Goal: Task Accomplishment & Management: Use online tool/utility

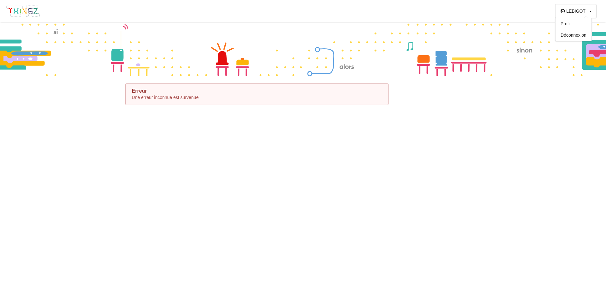
click at [577, 23] on div "Profil" at bounding box center [574, 23] width 36 height 11
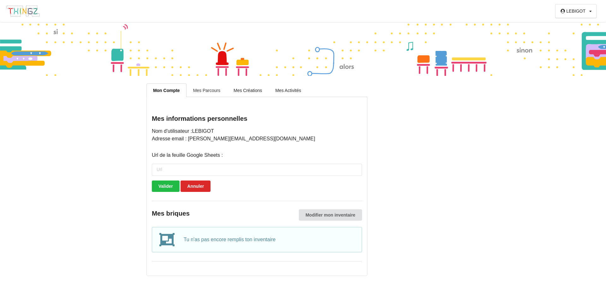
click at [215, 91] on link "Mes Parcours" at bounding box center [207, 89] width 40 height 13
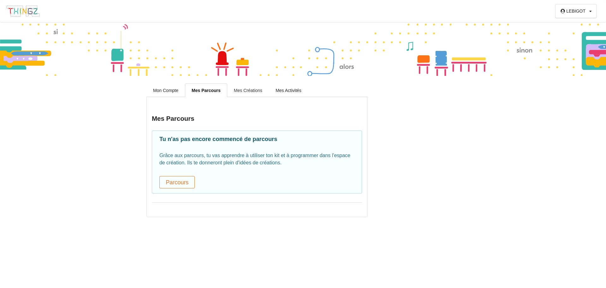
click at [246, 90] on link "Mes Créations" at bounding box center [248, 89] width 42 height 13
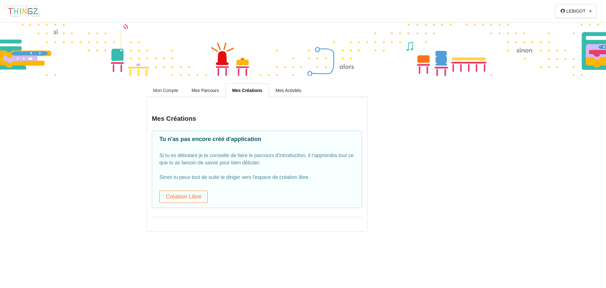
click at [173, 90] on link "Mon Compte" at bounding box center [166, 89] width 39 height 13
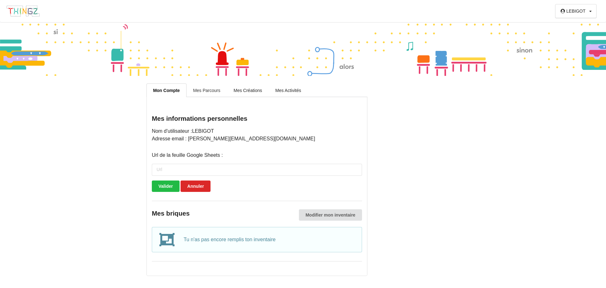
click at [213, 91] on link "Mes Parcours" at bounding box center [207, 89] width 40 height 13
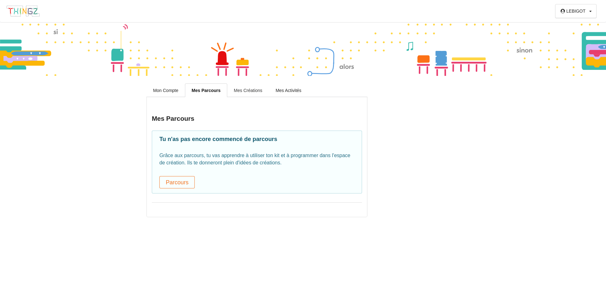
click at [255, 91] on link "Mes Créations" at bounding box center [248, 89] width 42 height 13
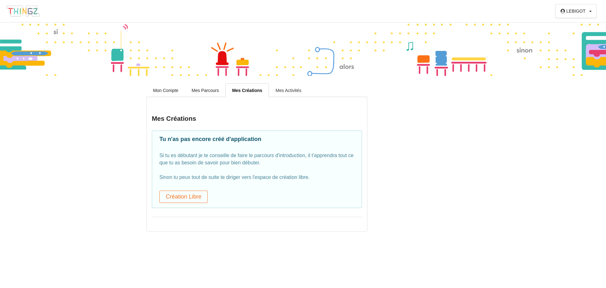
click at [299, 88] on link "Mes Activités" at bounding box center [288, 89] width 39 height 13
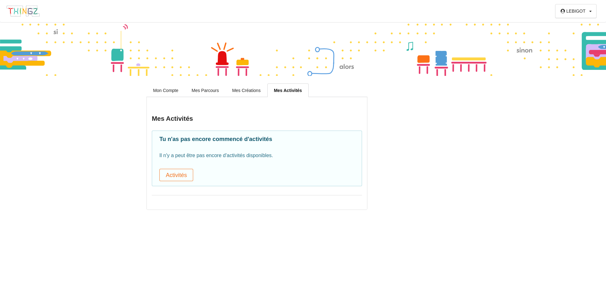
click at [590, 13] on icon at bounding box center [591, 11] width 3 height 4
click at [582, 25] on div "Profil" at bounding box center [574, 23] width 36 height 11
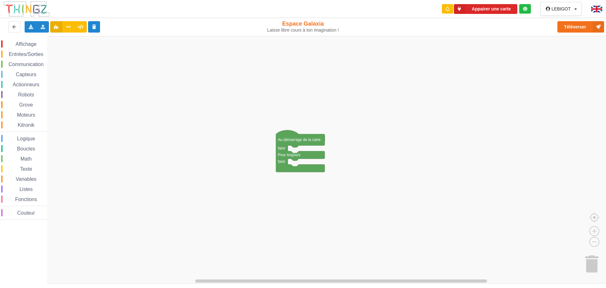
click at [24, 13] on img at bounding box center [26, 9] width 47 height 17
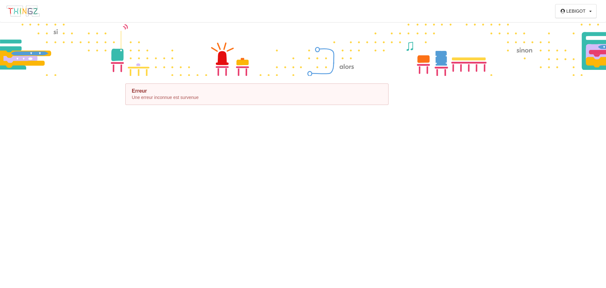
click at [141, 96] on p "Une erreur inconnue est survenue" at bounding box center [257, 97] width 250 height 6
click at [35, 13] on img at bounding box center [23, 11] width 34 height 12
click at [588, 15] on div "[PERSON_NAME] Profil Déconnexion" at bounding box center [576, 11] width 41 height 14
click at [591, 12] on icon at bounding box center [591, 11] width 3 height 4
click at [583, 26] on div "Profil" at bounding box center [574, 23] width 36 height 11
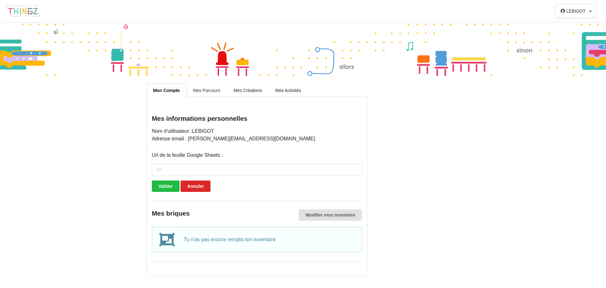
click at [214, 91] on link "Mes Parcours" at bounding box center [207, 89] width 40 height 13
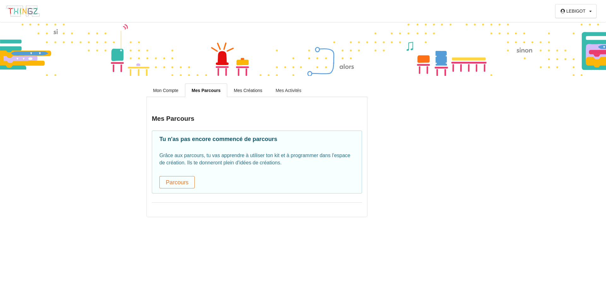
click at [279, 86] on link "Mes Activités" at bounding box center [288, 89] width 39 height 13
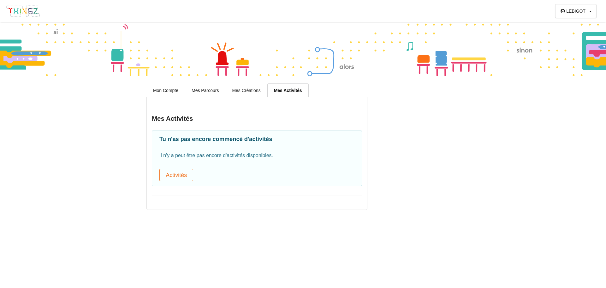
click at [246, 88] on link "Mes Créations" at bounding box center [247, 89] width 42 height 13
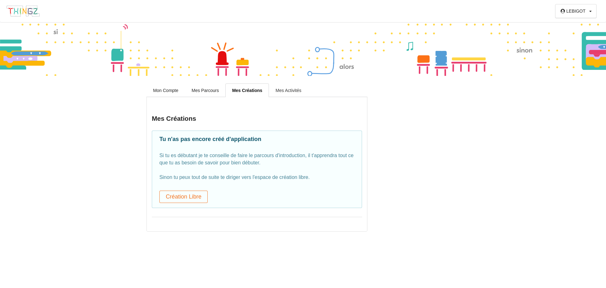
click at [288, 89] on link "Mes Activités" at bounding box center [288, 89] width 39 height 13
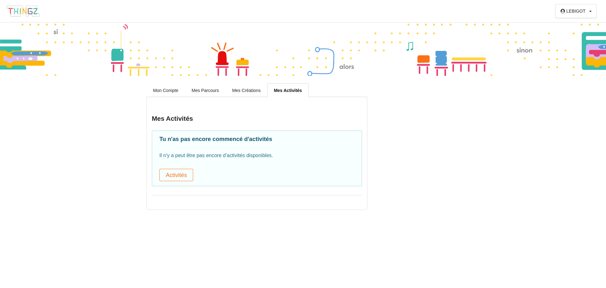
click at [593, 15] on div "[PERSON_NAME] Profil Déconnexion" at bounding box center [576, 11] width 41 height 14
click at [592, 11] on div "[PERSON_NAME] Profil Déconnexion" at bounding box center [576, 11] width 41 height 14
click at [579, 12] on div "LEBIGOT" at bounding box center [576, 11] width 19 height 4
click at [578, 33] on div "Déconnexion" at bounding box center [574, 34] width 36 height 11
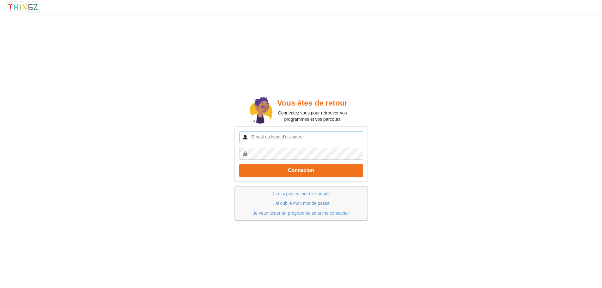
click at [312, 136] on input "text" at bounding box center [301, 137] width 124 height 12
click at [239, 164] on button "Connexion" at bounding box center [301, 170] width 124 height 13
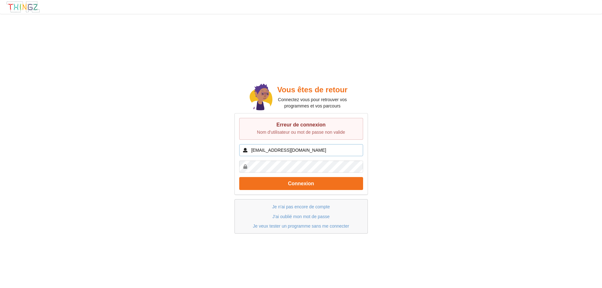
drag, startPoint x: 308, startPoint y: 150, endPoint x: 283, endPoint y: 152, distance: 25.0
click at [283, 152] on input "[EMAIL_ADDRESS][DOMAIN_NAME]" at bounding box center [301, 150] width 124 height 12
type input "[EMAIL_ADDRESS][DOMAIN_NAME]"
click at [239, 177] on button "Connexion" at bounding box center [301, 183] width 124 height 13
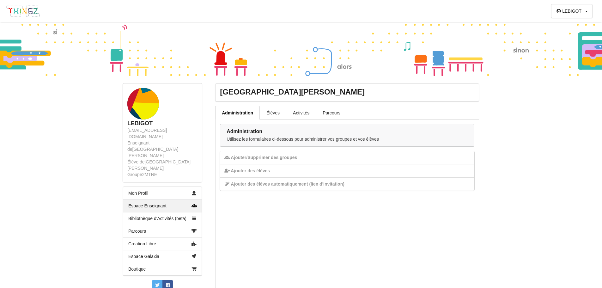
click at [273, 112] on link "Élèves" at bounding box center [273, 112] width 27 height 13
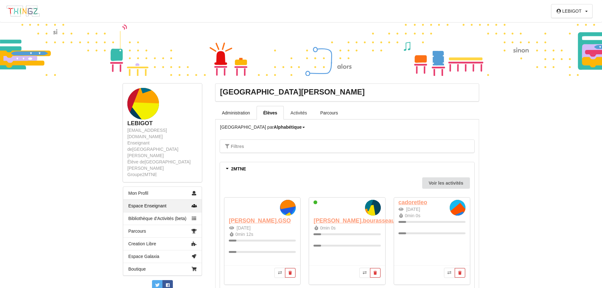
click at [293, 110] on link "Activités" at bounding box center [299, 112] width 30 height 13
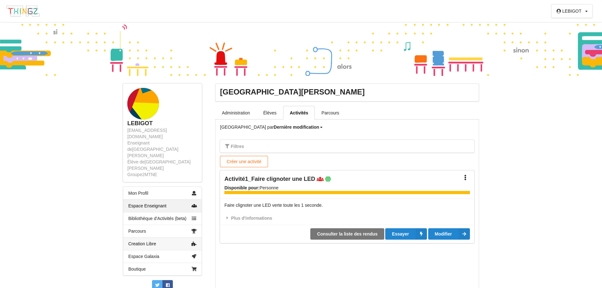
click at [150, 237] on link "Creation Libre" at bounding box center [162, 243] width 78 height 13
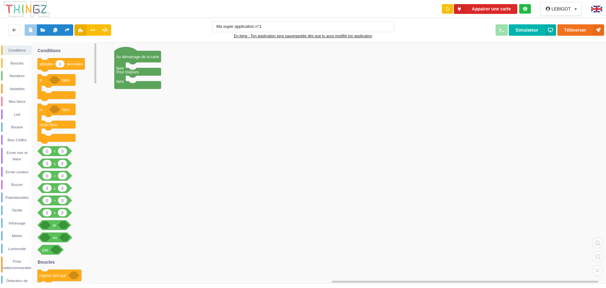
type input "Ma super application n°1"
click at [43, 30] on icon at bounding box center [42, 30] width 5 height 4
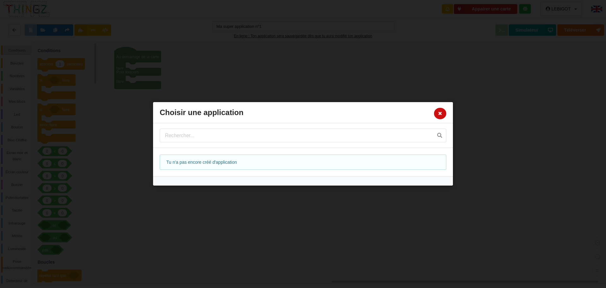
click at [438, 112] on button at bounding box center [440, 113] width 12 height 11
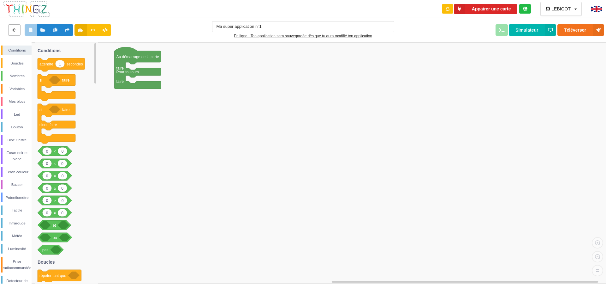
click at [13, 30] on icon at bounding box center [14, 30] width 5 height 4
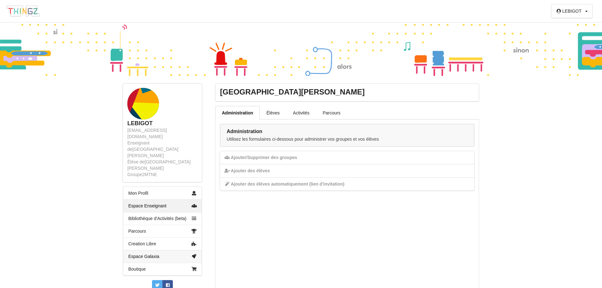
click at [146, 250] on link "Espace Galaxia" at bounding box center [162, 256] width 78 height 13
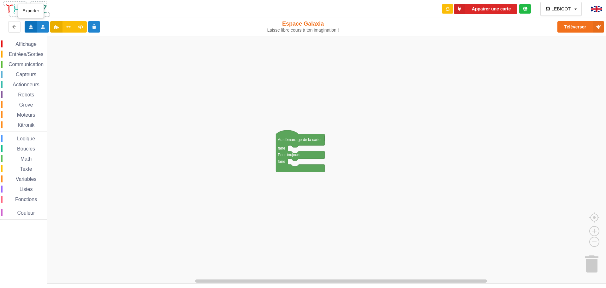
click at [29, 27] on icon at bounding box center [30, 27] width 5 height 4
click at [53, 47] on div "Exporter l'assemblage de blocs au format Python" at bounding box center [82, 49] width 115 height 11
click at [32, 28] on icon at bounding box center [30, 27] width 5 height 4
click at [51, 38] on span "Exporter l'assemblage de blocs" at bounding box center [69, 38] width 61 height 5
click at [31, 28] on icon at bounding box center [30, 27] width 5 height 4
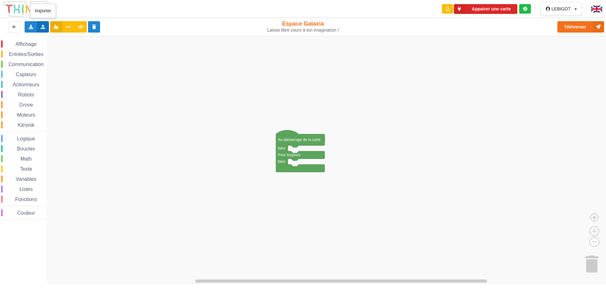
click at [45, 28] on icon at bounding box center [42, 27] width 5 height 4
click at [52, 37] on div "Importer un assemblage de blocs" at bounding box center [83, 38] width 84 height 11
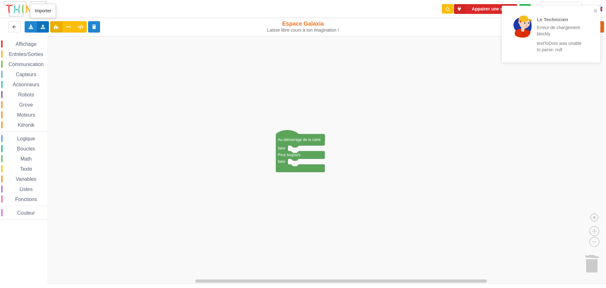
click at [44, 27] on icon at bounding box center [42, 27] width 5 height 4
click at [63, 38] on span "Importer un assemblage de blocs" at bounding box center [86, 38] width 65 height 5
drag, startPoint x: 43, startPoint y: 27, endPoint x: 46, endPoint y: 27, distance: 3.5
click at [43, 27] on icon at bounding box center [42, 27] width 5 height 4
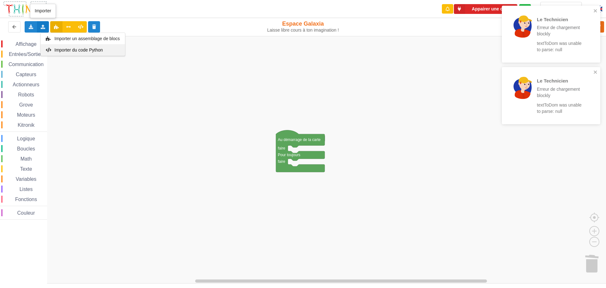
click at [93, 52] on span "Importer du code Python" at bounding box center [78, 49] width 48 height 5
click at [597, 73] on icon "close" at bounding box center [596, 71] width 4 height 5
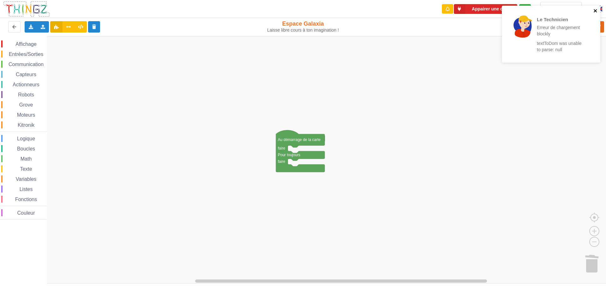
click at [596, 11] on icon "close" at bounding box center [595, 10] width 3 height 3
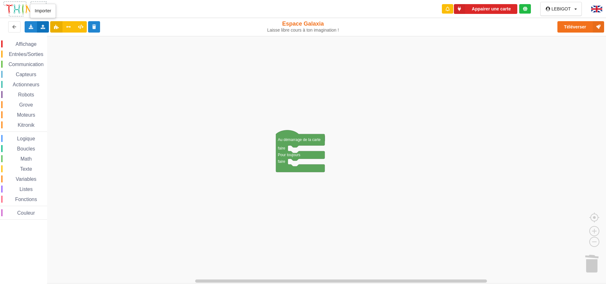
click at [44, 28] on icon at bounding box center [42, 27] width 5 height 4
click at [64, 38] on span "Importer un assemblage de blocs" at bounding box center [86, 38] width 65 height 5
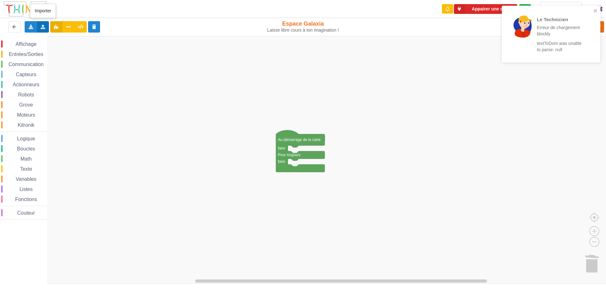
click at [43, 29] on div "Importer un assemblage de blocs Importer du code Python" at bounding box center [43, 26] width 12 height 11
click at [107, 39] on span "Importer un assemblage de blocs" at bounding box center [86, 38] width 65 height 5
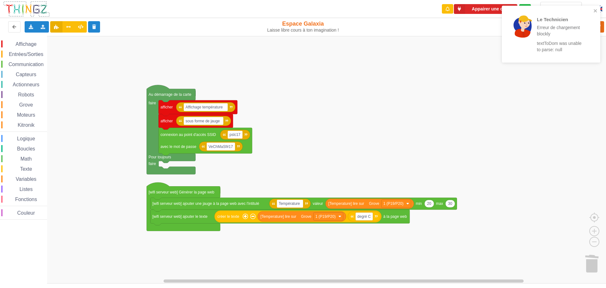
click at [412, 172] on div "Affichage Entrées/Sorties Communication Capteurs Actionneurs Robots Grove Moteu…" at bounding box center [305, 159] width 611 height 247
click at [322, 176] on rect "Espace de travail de Blocky" at bounding box center [305, 159] width 611 height 247
click at [44, 30] on div "Importer un assemblage de blocs Importer du code Python" at bounding box center [43, 26] width 12 height 11
click at [59, 38] on span "Importer un assemblage de blocs" at bounding box center [86, 38] width 65 height 5
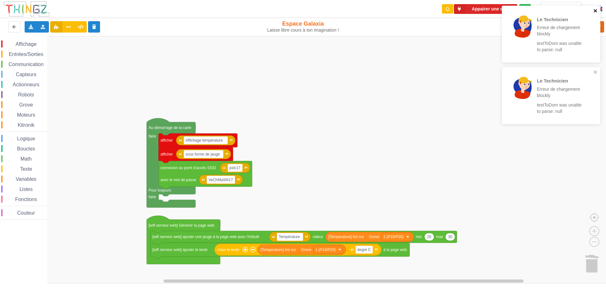
click at [596, 10] on icon "close" at bounding box center [595, 10] width 3 height 3
click at [269, 100] on rect "Espace de travail de Blocky" at bounding box center [305, 159] width 611 height 247
